Goal: Task Accomplishment & Management: Use online tool/utility

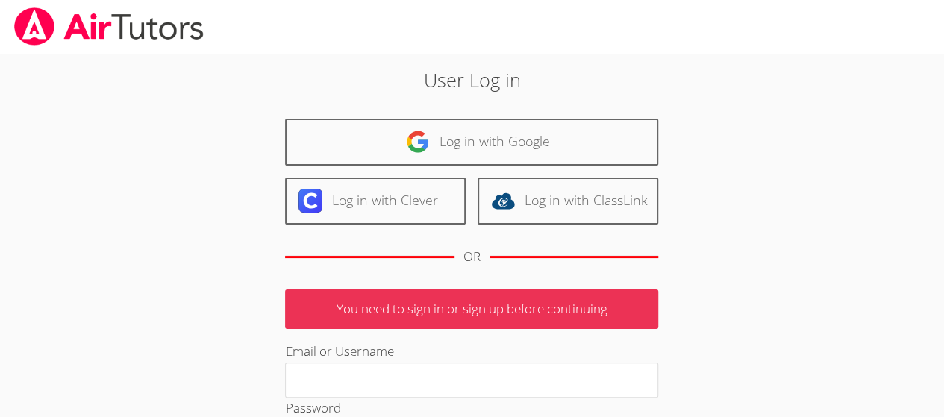
click at [487, 160] on link "Log in with Google" at bounding box center [471, 142] width 373 height 47
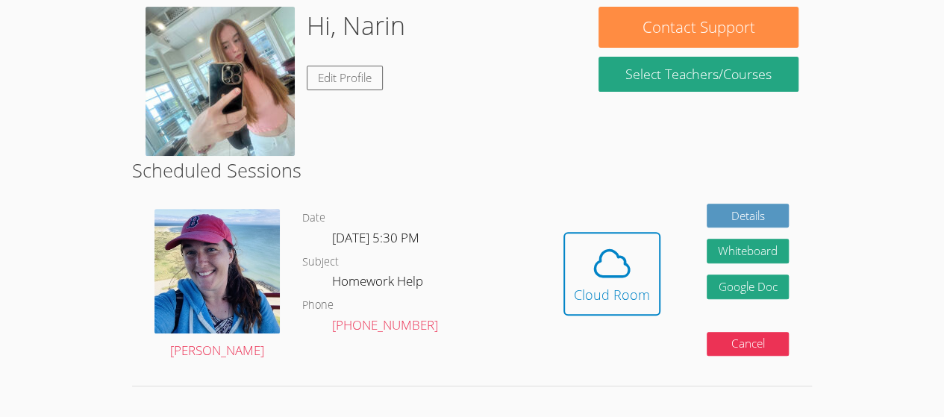
scroll to position [236, 0]
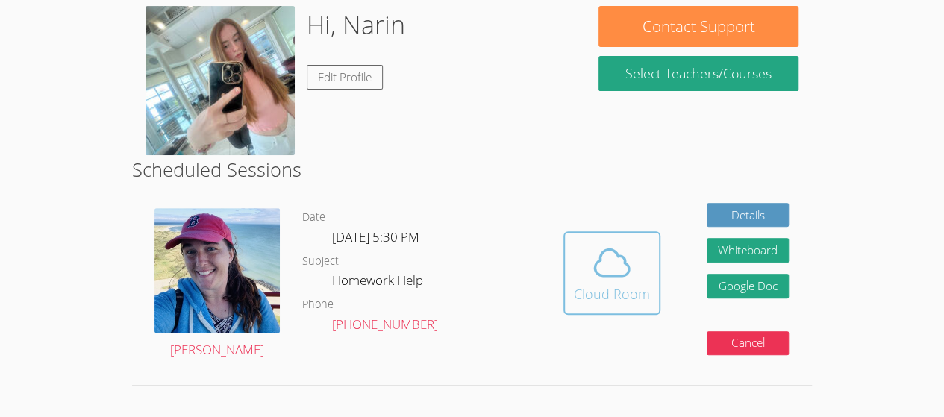
click at [630, 291] on div "Cloud Room" at bounding box center [612, 294] width 76 height 21
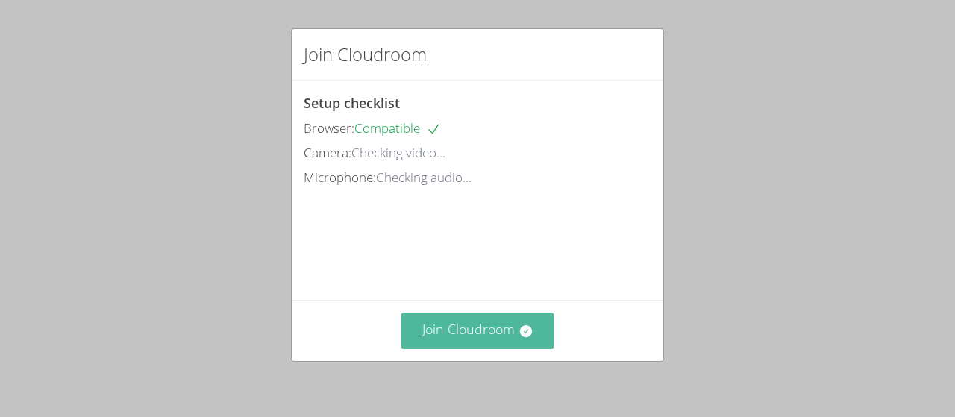
click at [466, 335] on button "Join Cloudroom" at bounding box center [478, 331] width 153 height 37
